Goal: Information Seeking & Learning: Learn about a topic

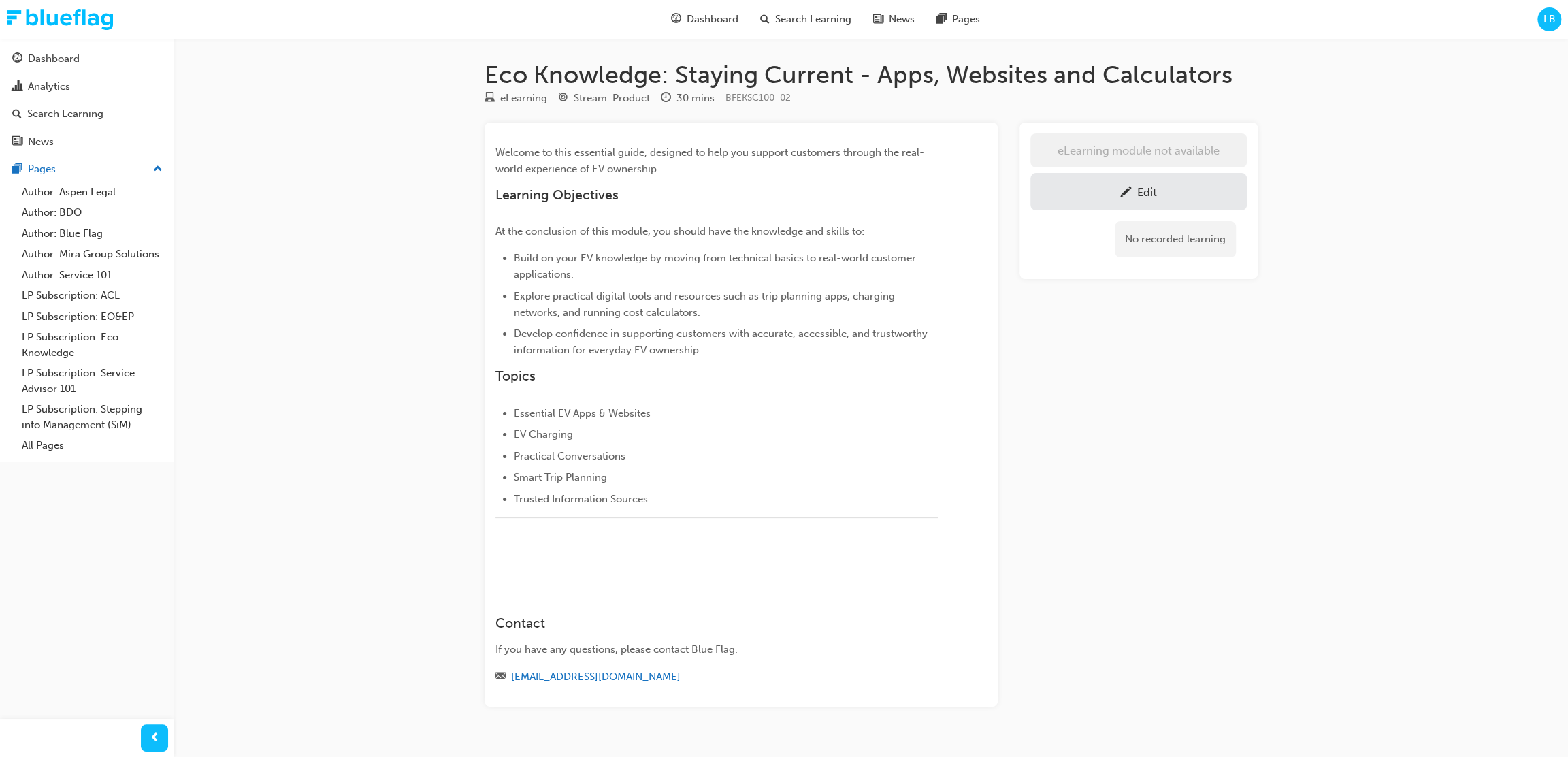
click at [1289, 425] on div "Eco Knowledge: Staying Current - Apps, Websites and Calculators eLearning Strea…" at bounding box center [784, 392] width 1568 height 784
click at [1102, 371] on div "eLearning module not available Edit No recorded learning" at bounding box center [1139, 415] width 239 height 585
click at [786, 14] on span "Search Learning" at bounding box center [813, 19] width 76 height 15
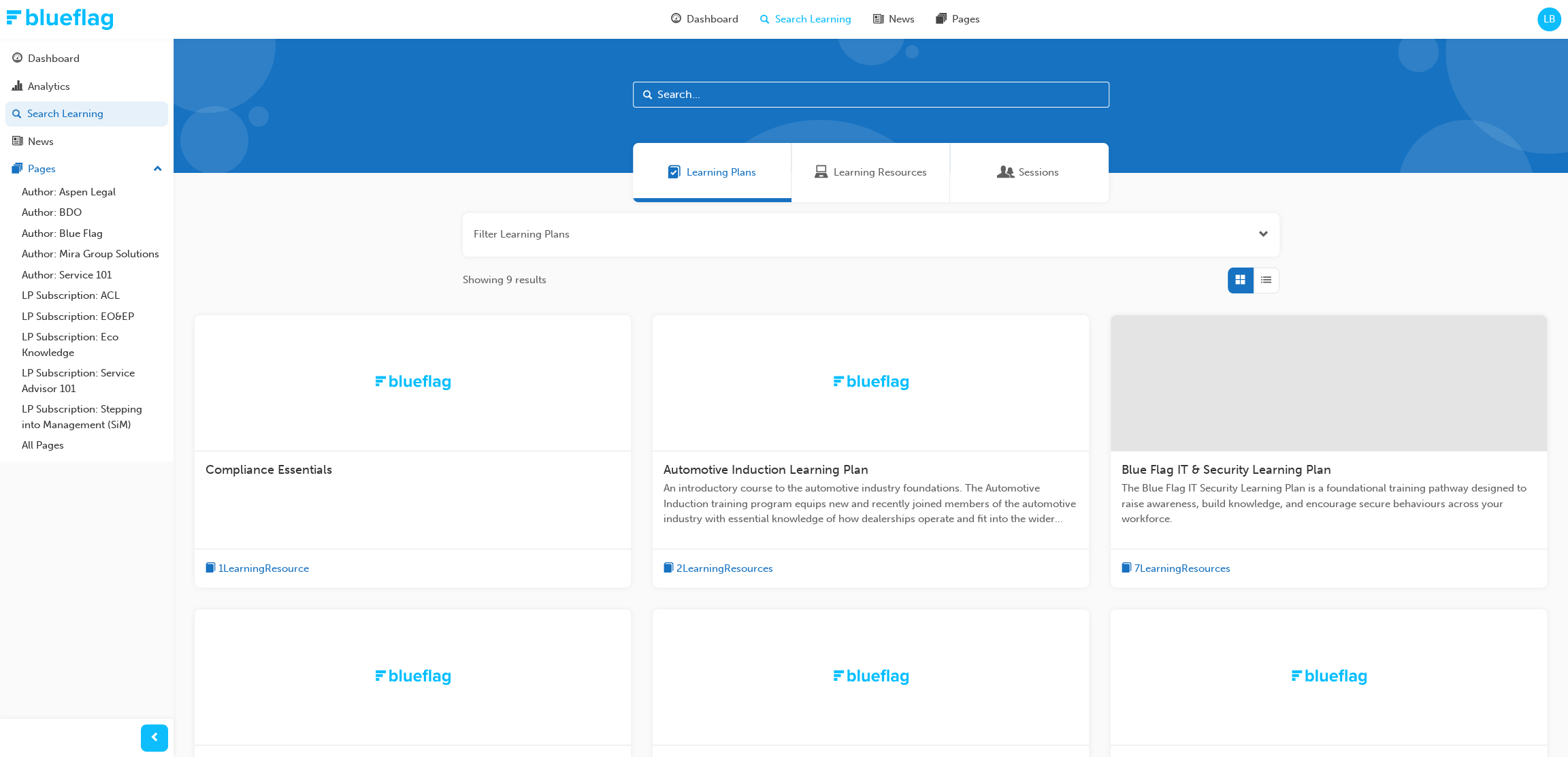
click at [730, 96] on input "text" at bounding box center [871, 94] width 476 height 26
type input "NVES"
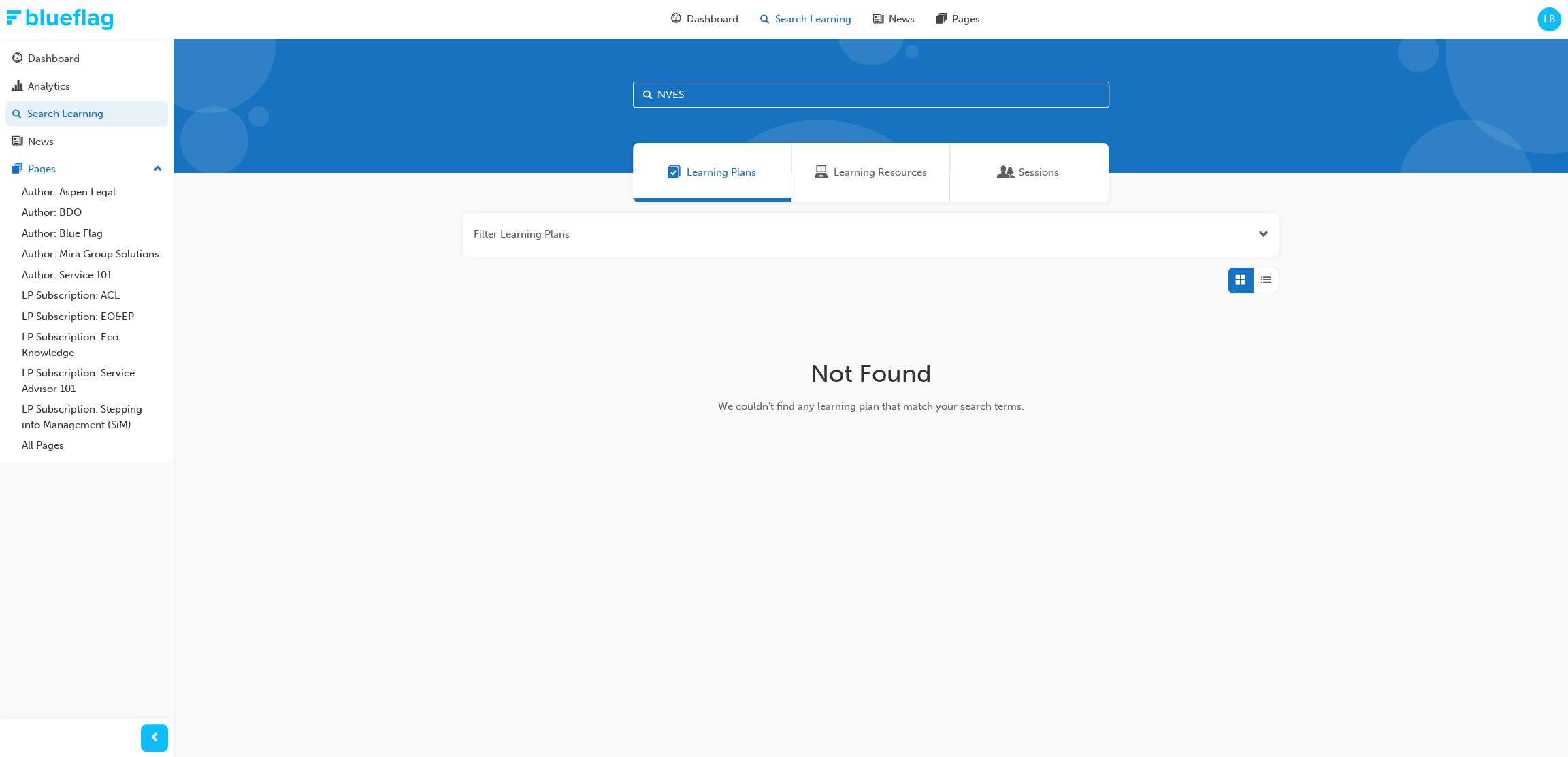
click at [800, 26] on div "Search Learning" at bounding box center [805, 19] width 113 height 28
click at [857, 163] on div "Learning Resources" at bounding box center [870, 172] width 159 height 59
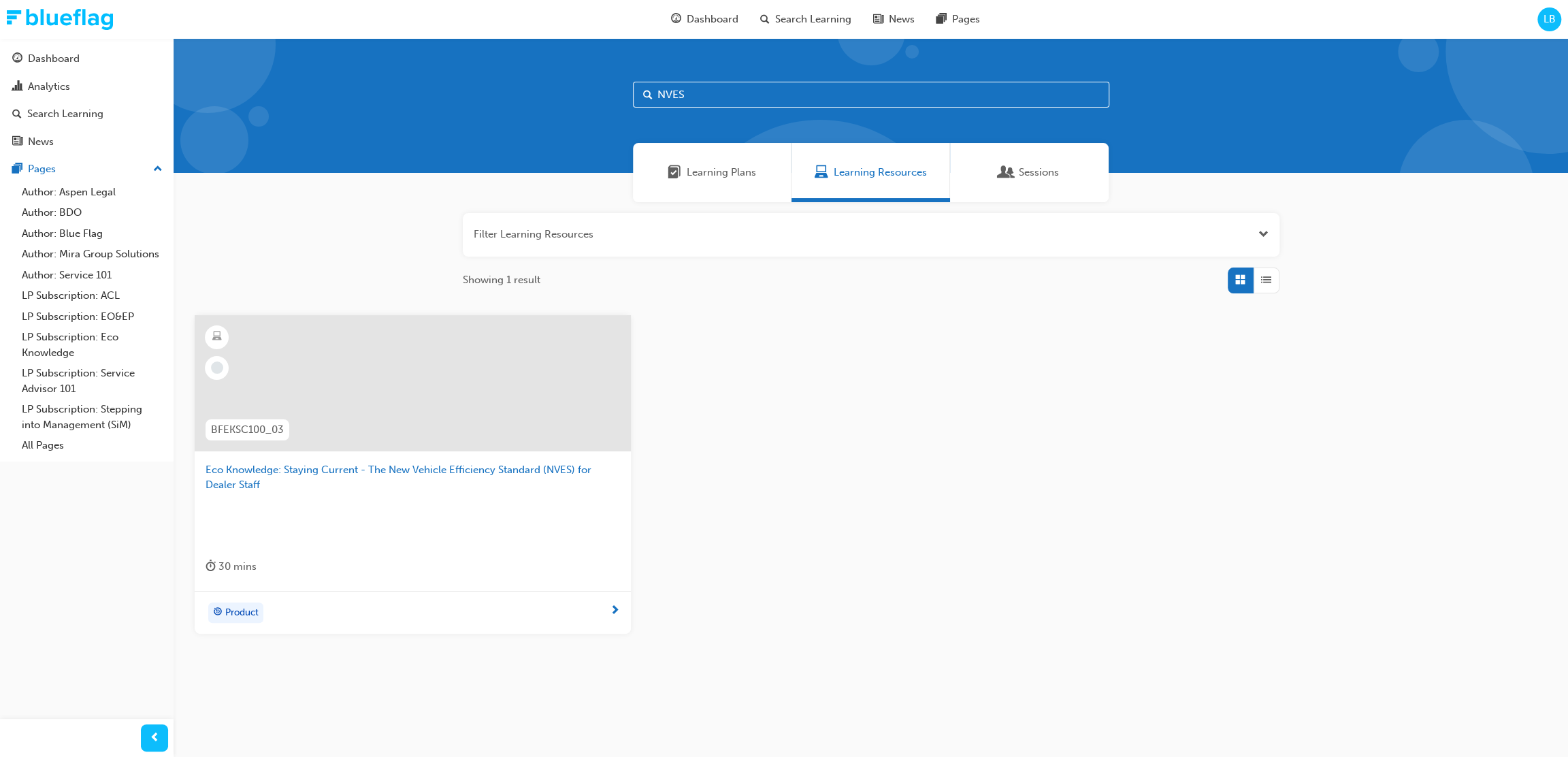
click at [376, 416] on div at bounding box center [413, 383] width 436 height 136
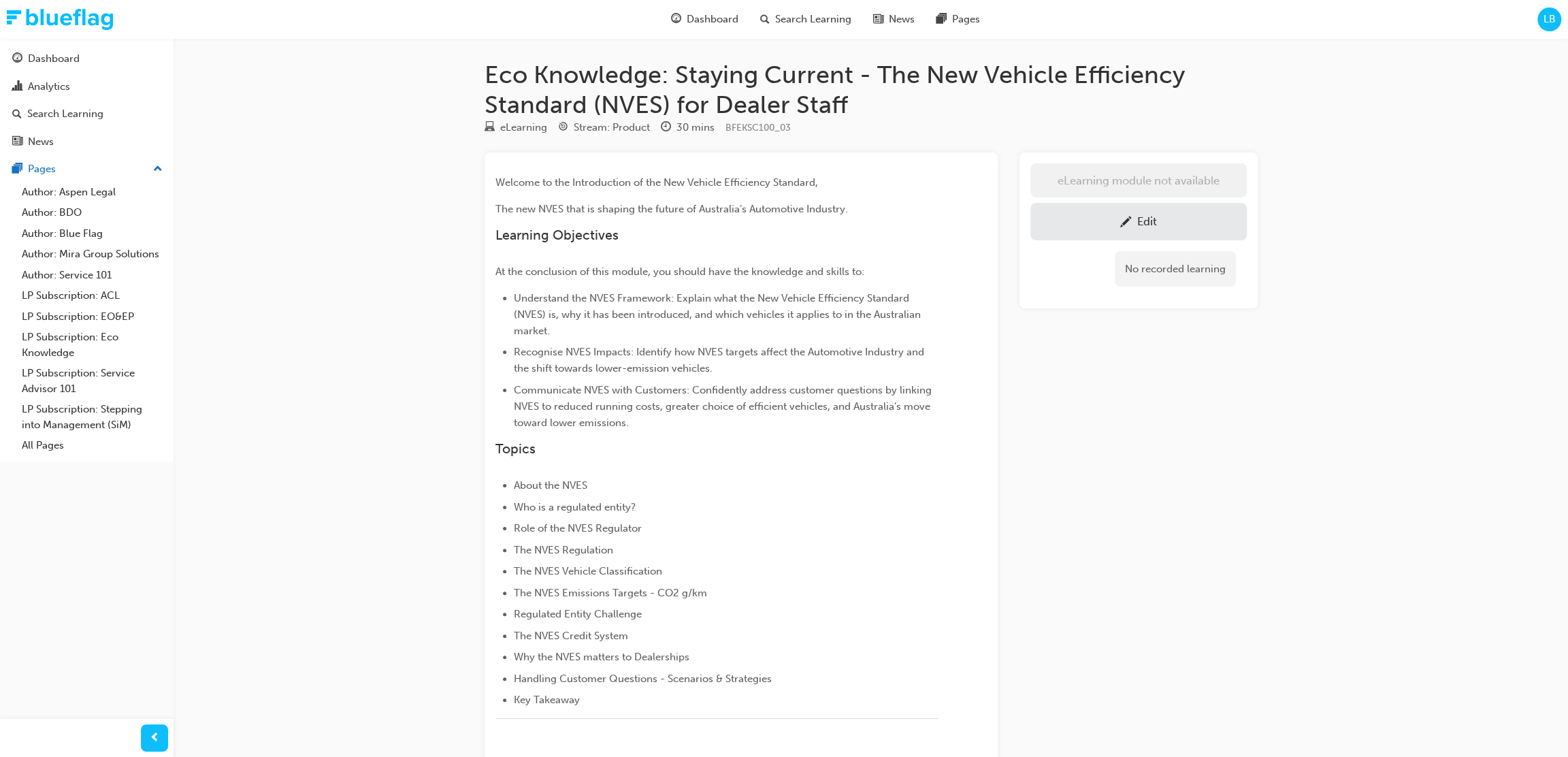
click at [1245, 490] on div "eLearning module not available Edit No recorded learning" at bounding box center [1139, 530] width 239 height 756
click at [310, 244] on div "Eco Knowledge: Staying Current - The New Vehicle Efficiency Standard (NVES) for…" at bounding box center [784, 493] width 1568 height 986
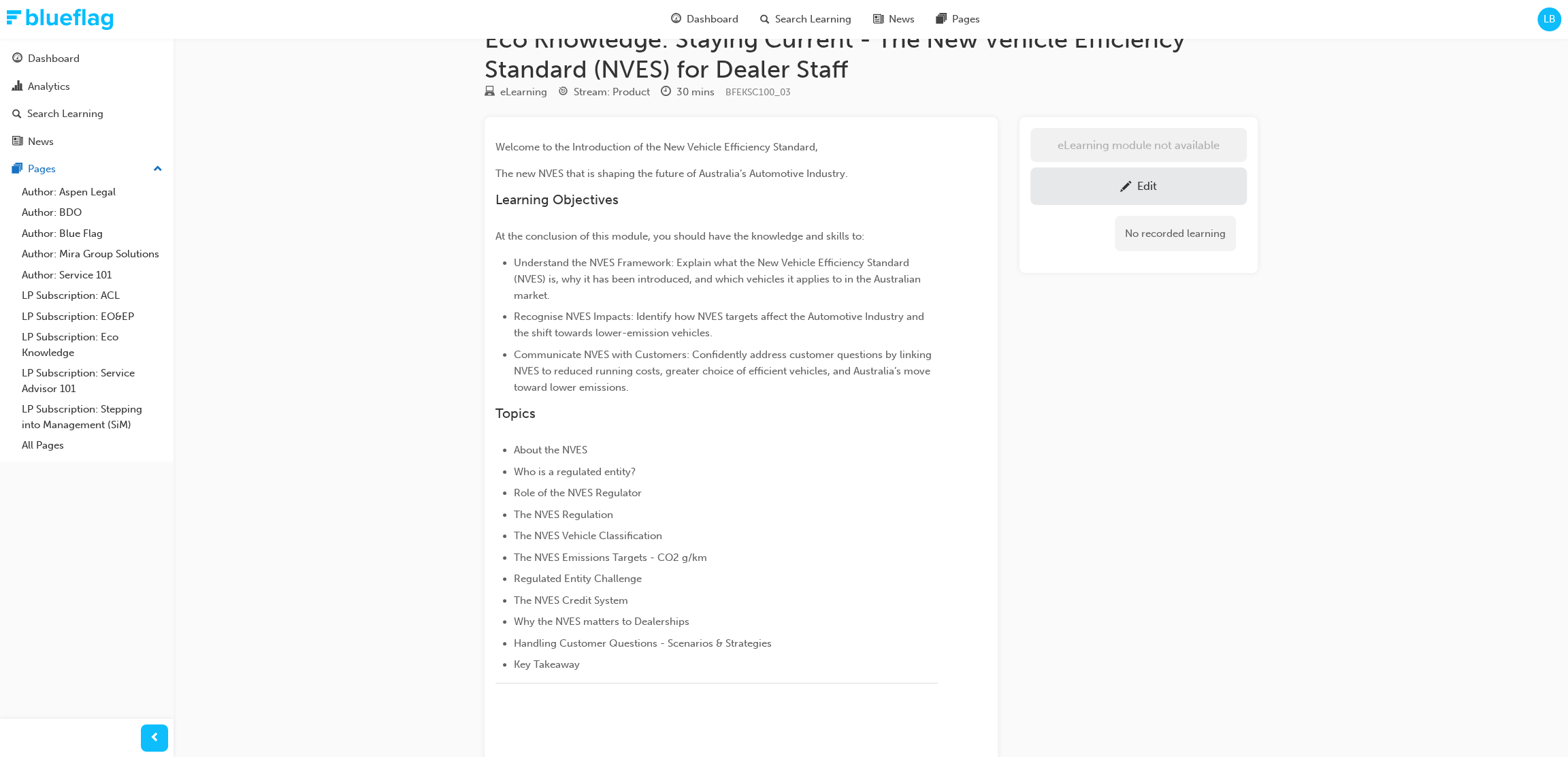
click at [892, 549] on li "The NVES Emissions Targets - CO2 g/km" at bounding box center [725, 557] width 424 height 16
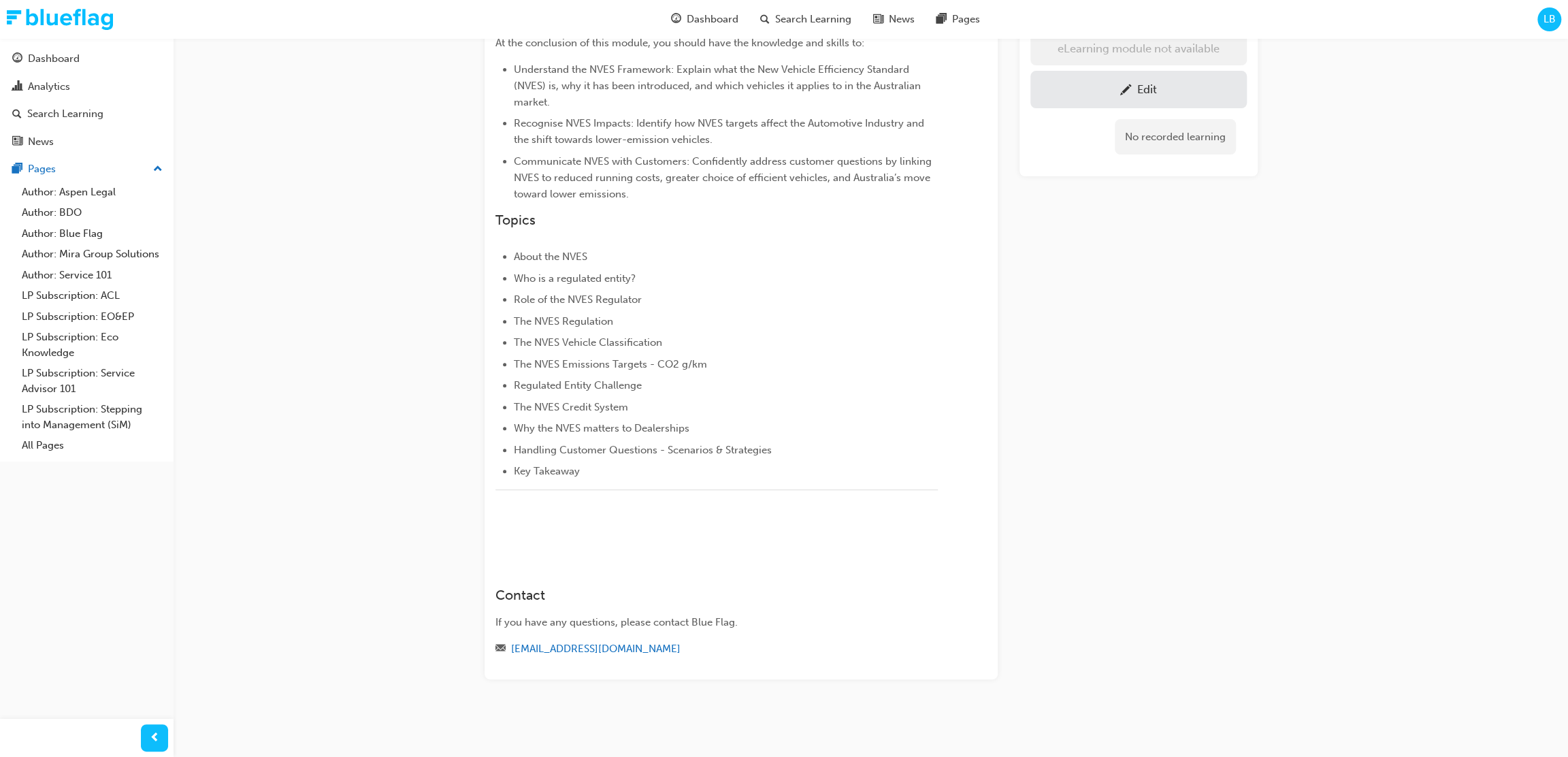
scroll to position [308, 0]
